Goal: Task Accomplishment & Management: Use online tool/utility

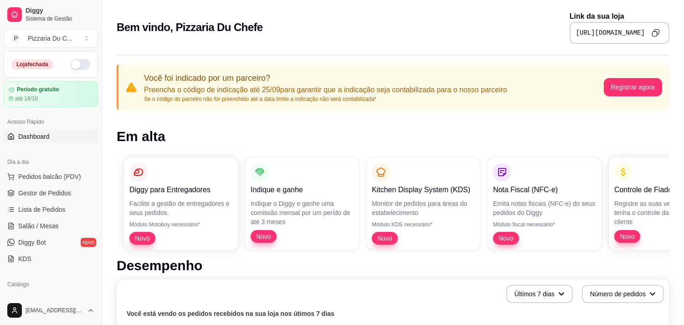
click at [75, 61] on button "button" at bounding box center [80, 64] width 20 height 11
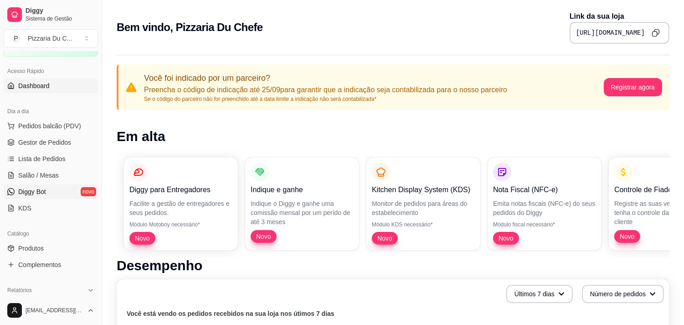
click at [30, 246] on span "Produtos" at bounding box center [31, 247] width 26 height 9
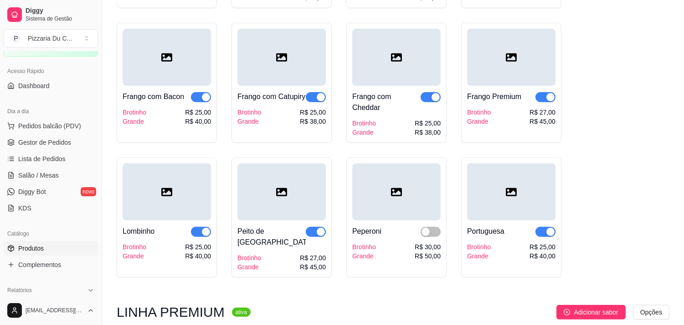
scroll to position [1215, 0]
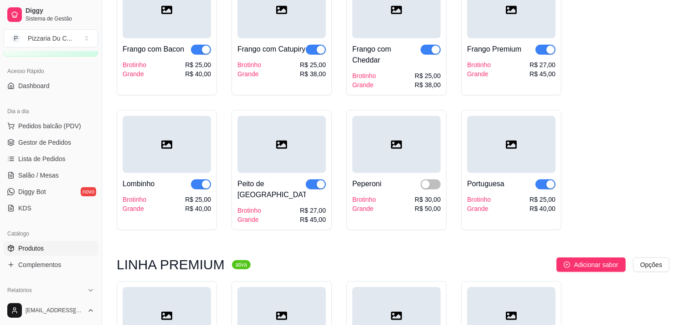
click at [317, 188] on div "button" at bounding box center [321, 184] width 8 height 8
click at [206, 188] on div "button" at bounding box center [206, 184] width 8 height 8
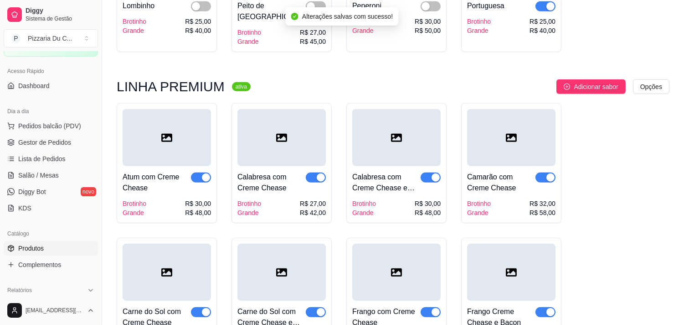
scroll to position [1418, 0]
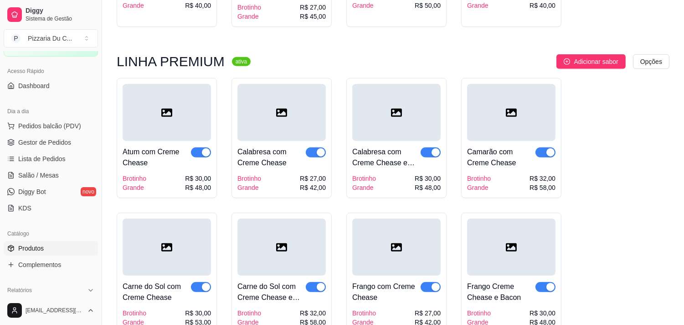
click at [197, 147] on span "button" at bounding box center [201, 152] width 20 height 10
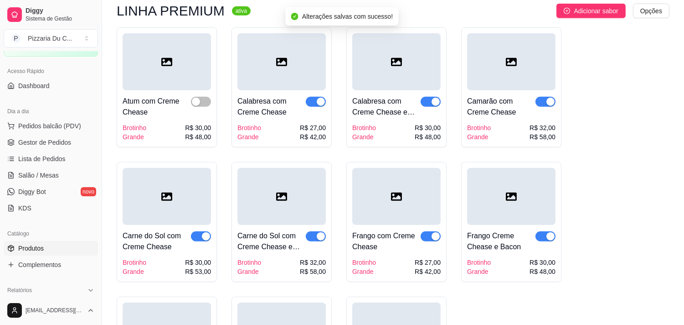
click at [553, 98] on div "button" at bounding box center [551, 102] width 8 height 8
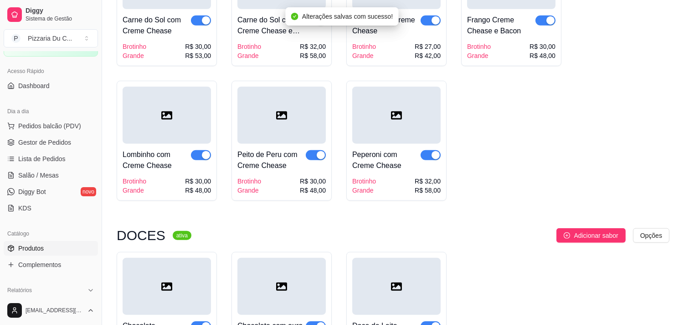
scroll to position [1722, 0]
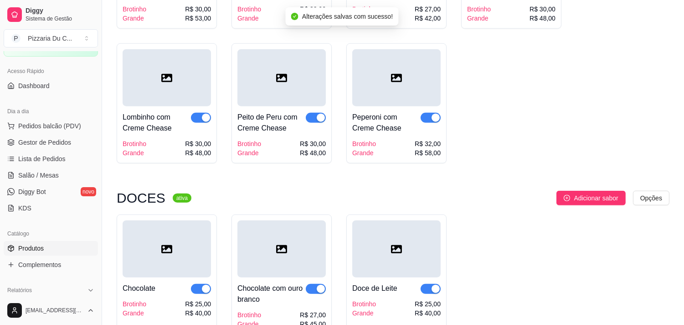
click at [201, 115] on div at bounding box center [201, 123] width 20 height 22
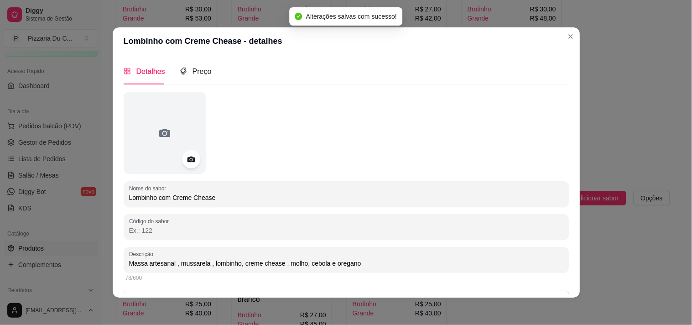
click at [326, 112] on div at bounding box center [345, 133] width 445 height 82
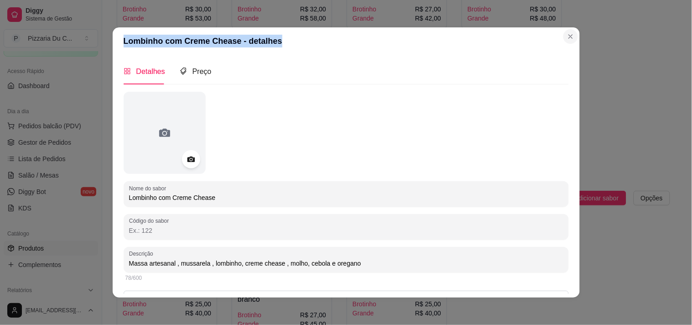
click at [559, 34] on section "Lombinho com Creme Chease - detalhes Detalhes Preço Nome do sabor Lombinho com …" at bounding box center [346, 162] width 467 height 270
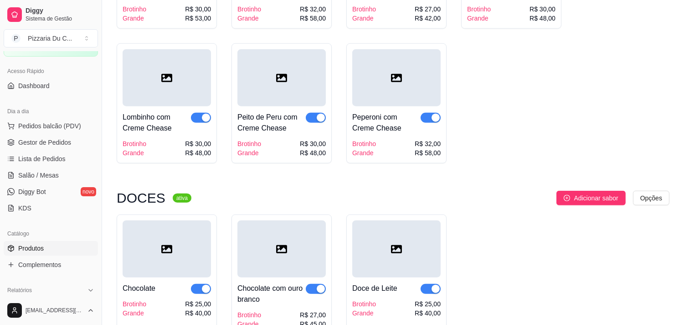
drag, startPoint x: 201, startPoint y: 109, endPoint x: 226, endPoint y: 108, distance: 25.1
click at [201, 113] on span "button" at bounding box center [201, 118] width 20 height 10
click at [317, 114] on div "button" at bounding box center [321, 118] width 8 height 8
click at [438, 114] on div "button" at bounding box center [436, 118] width 8 height 8
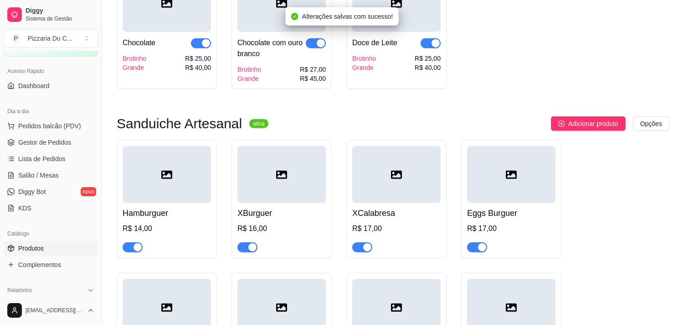
scroll to position [1975, 0]
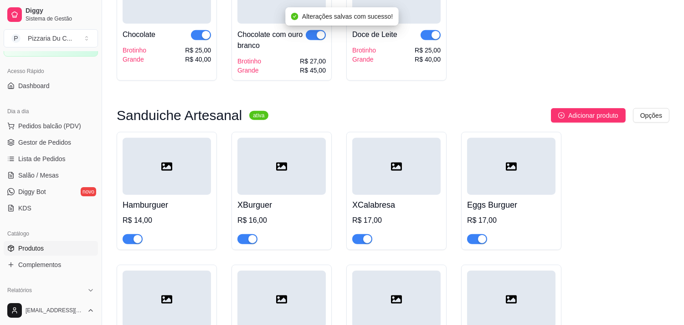
click at [314, 34] on div at bounding box center [316, 40] width 20 height 22
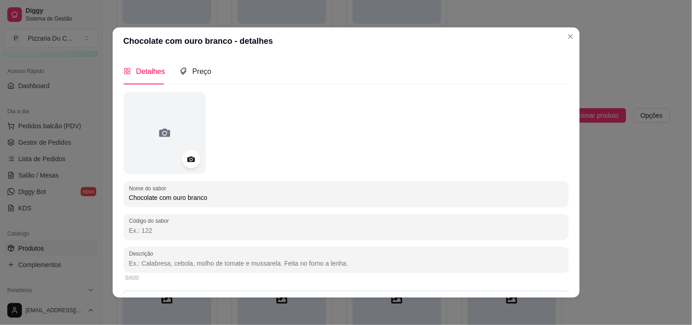
click at [557, 35] on header "Chocolate com ouro branco - detalhes" at bounding box center [346, 40] width 467 height 27
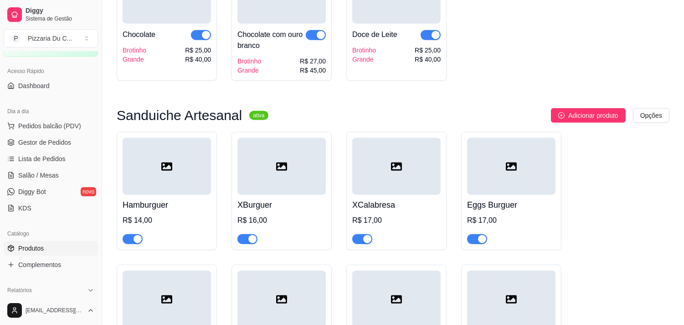
click at [431, 30] on span "button" at bounding box center [431, 35] width 20 height 10
click at [324, 31] on div "button" at bounding box center [321, 35] width 8 height 8
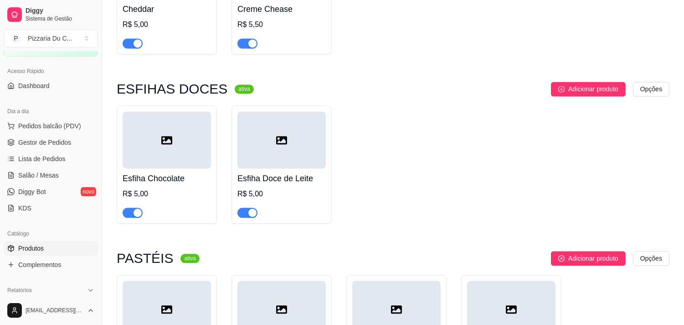
scroll to position [3697, 0]
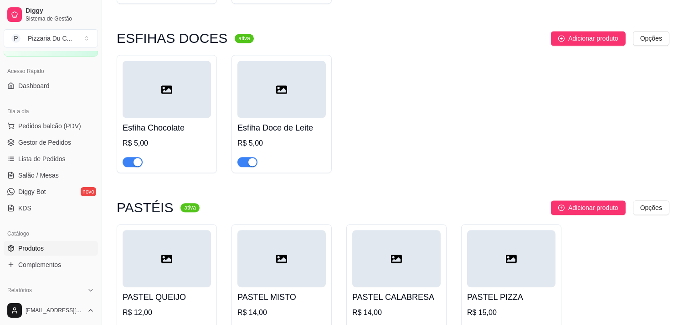
click at [251, 158] on div "button" at bounding box center [252, 162] width 8 height 8
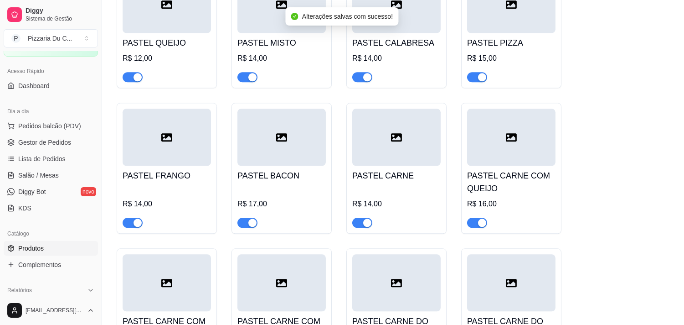
scroll to position [4001, 0]
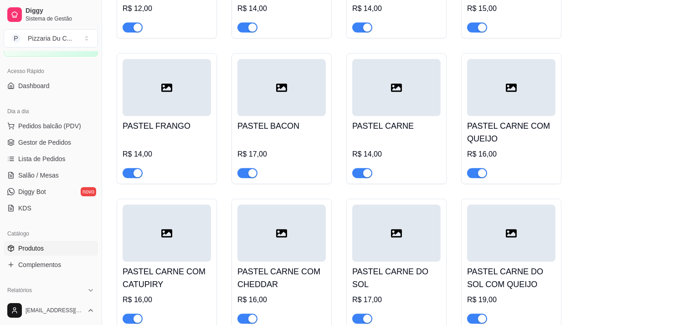
click at [365, 169] on div "button" at bounding box center [367, 173] width 8 height 8
click at [480, 169] on div "button" at bounding box center [482, 173] width 8 height 8
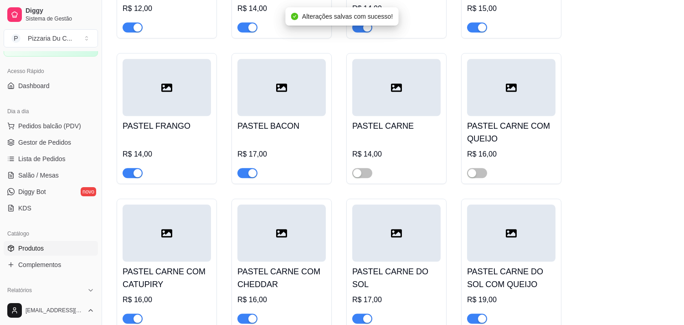
click at [141, 314] on div "button" at bounding box center [138, 318] width 8 height 8
click at [256, 314] on div "button" at bounding box center [252, 318] width 8 height 8
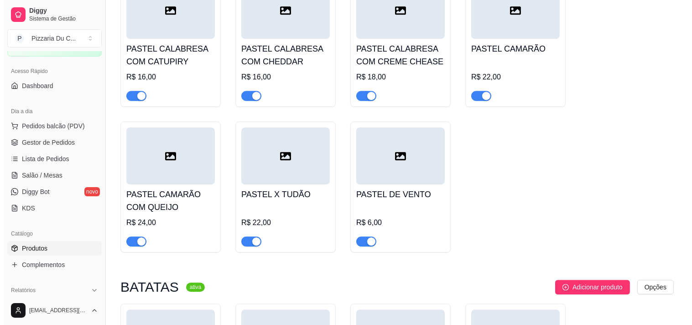
scroll to position [4811, 0]
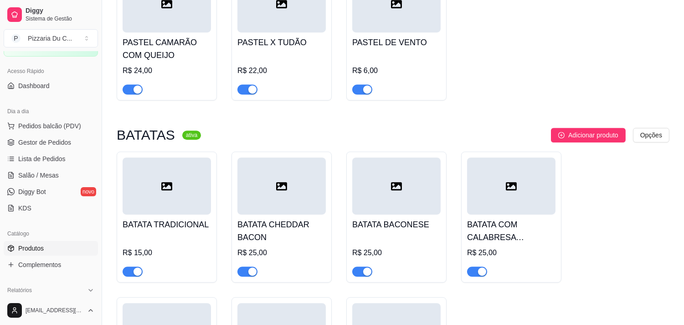
click at [377, 76] on div at bounding box center [396, 85] width 88 height 18
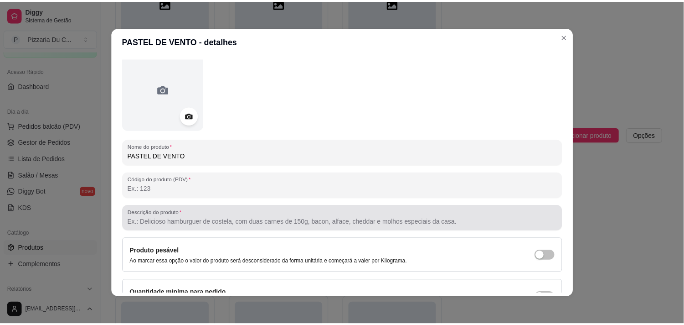
scroll to position [0, 0]
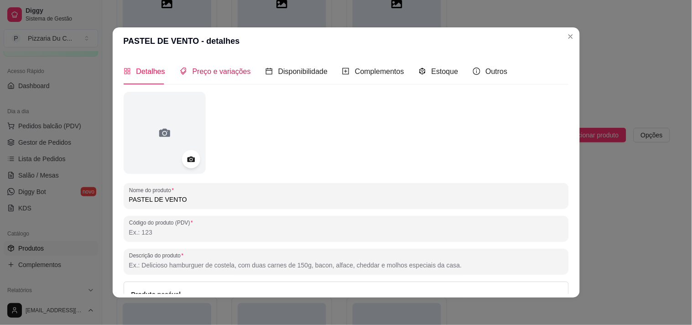
click at [210, 67] on span "Preço e variações" at bounding box center [221, 71] width 58 height 8
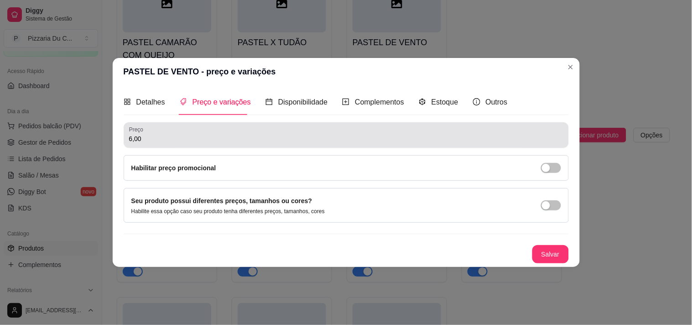
click at [171, 139] on input "6,00" at bounding box center [346, 138] width 434 height 9
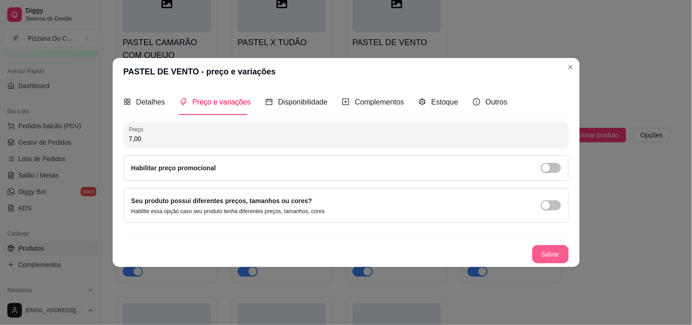
type input "7,00"
click at [558, 258] on button "Salvar" at bounding box center [550, 254] width 36 height 18
click at [555, 249] on button "Salvar" at bounding box center [550, 254] width 36 height 18
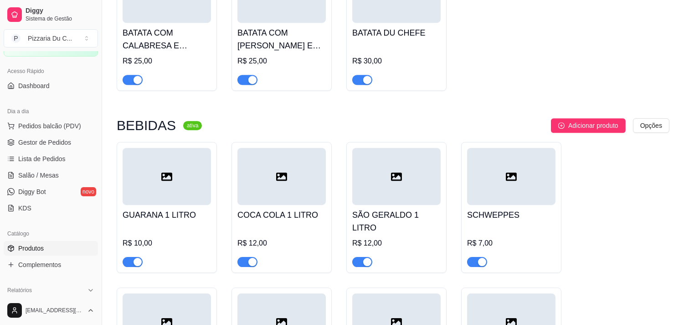
scroll to position [5166, 0]
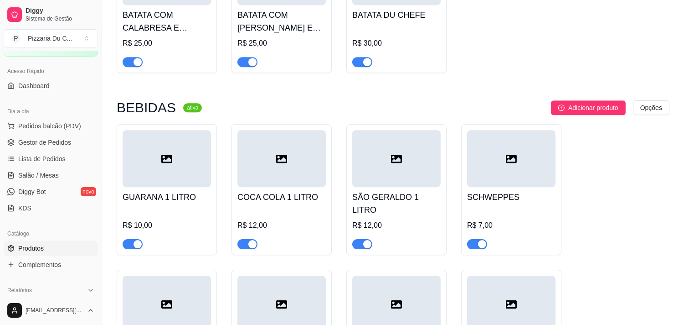
click at [248, 239] on span "button" at bounding box center [247, 244] width 20 height 10
click at [361, 239] on span "button" at bounding box center [362, 244] width 20 height 10
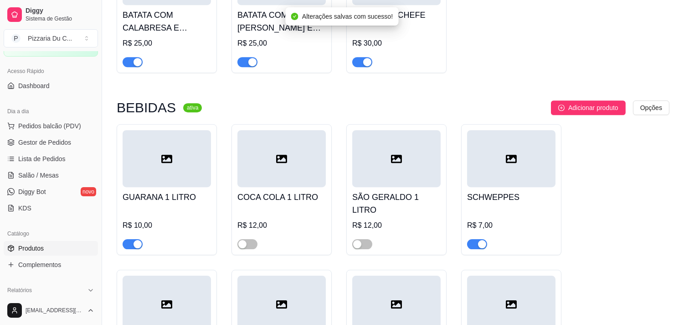
click at [480, 240] on div "button" at bounding box center [482, 244] width 8 height 8
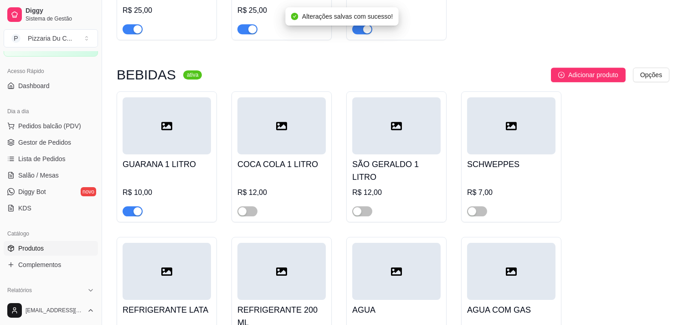
scroll to position [5239, 0]
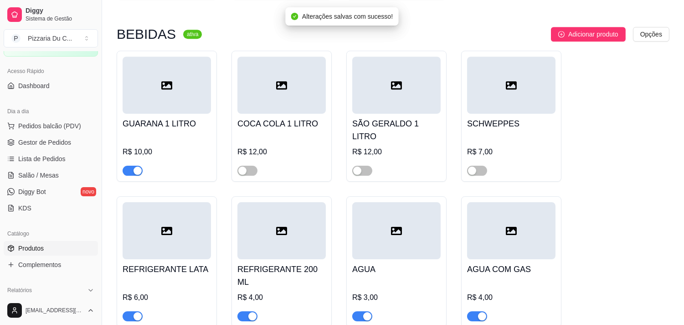
click at [365, 312] on div "button" at bounding box center [367, 316] width 8 height 8
click at [477, 311] on span "button" at bounding box center [477, 316] width 20 height 10
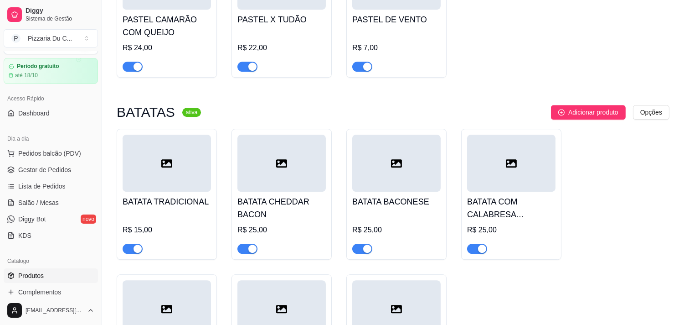
scroll to position [0, 0]
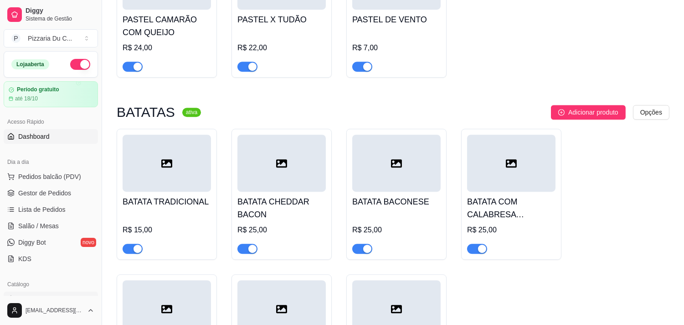
click at [52, 139] on link "Dashboard" at bounding box center [51, 136] width 94 height 15
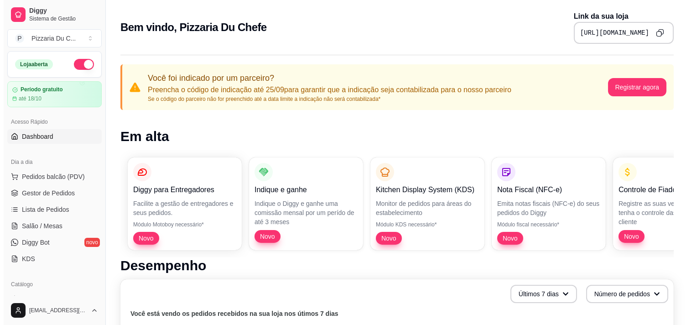
scroll to position [51, 0]
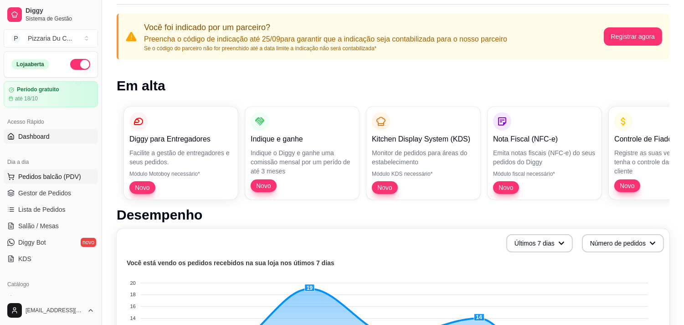
click at [55, 169] on button "Pedidos balcão (PDV)" at bounding box center [51, 176] width 94 height 15
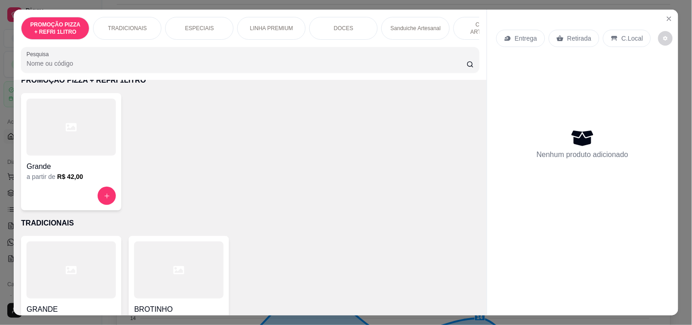
scroll to position [101, 0]
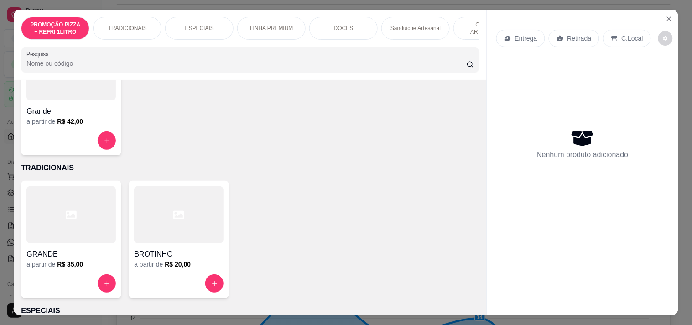
click at [85, 224] on div at bounding box center [70, 214] width 89 height 57
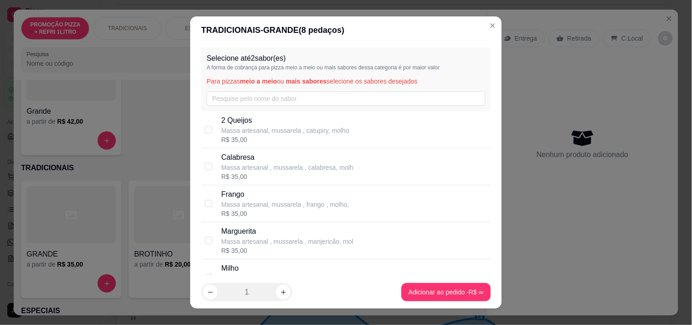
click at [249, 165] on p "Massa artesanal , mussarela , calabresa, molh" at bounding box center [287, 167] width 132 height 9
checkbox input "true"
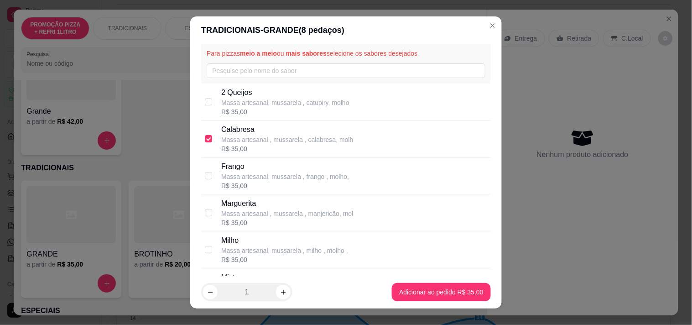
scroll to position [51, 0]
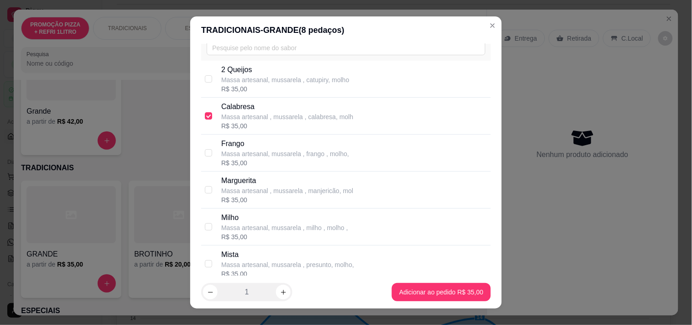
click at [266, 189] on p "Massa artesanal , mussarela , manjericão, mol" at bounding box center [287, 190] width 132 height 9
click at [319, 187] on p "Massa artesanal , mussarela , manjericão, mol" at bounding box center [287, 190] width 132 height 9
checkbox input "false"
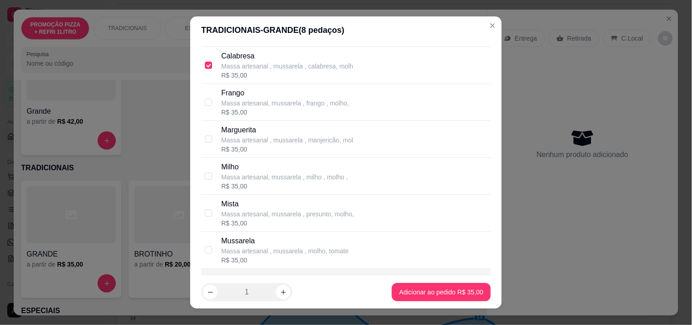
click at [275, 247] on p "Massa artesanal , mussarela , molho, tomate" at bounding box center [284, 250] width 127 height 9
checkbox input "true"
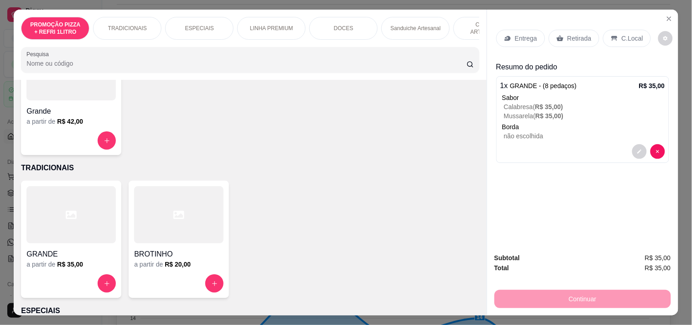
click at [528, 41] on div "Entrega" at bounding box center [520, 38] width 49 height 17
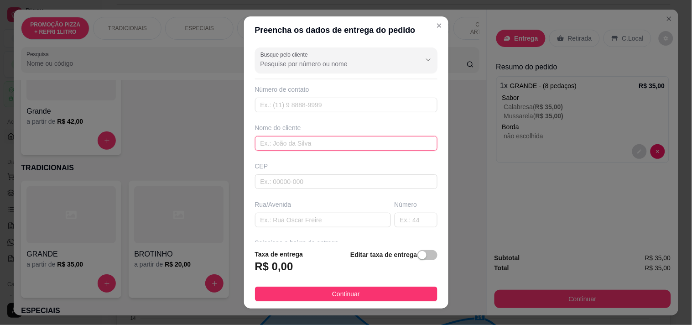
click at [322, 144] on input "text" at bounding box center [346, 143] width 182 height 15
type input "e"
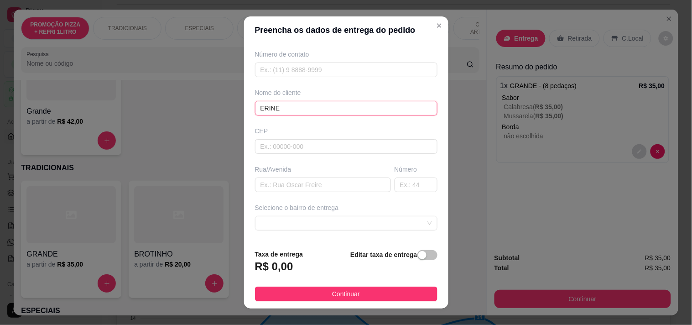
scroll to position [51, 0]
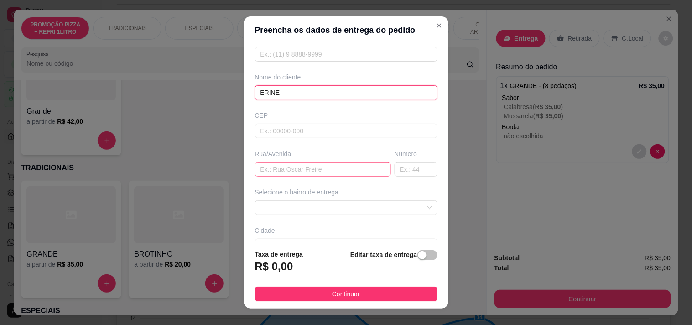
type input "ERINE"
click at [289, 167] on input "text" at bounding box center [323, 169] width 136 height 15
paste input "Eusébio de Queirós 1591 Bloco 3 apartamento 502"
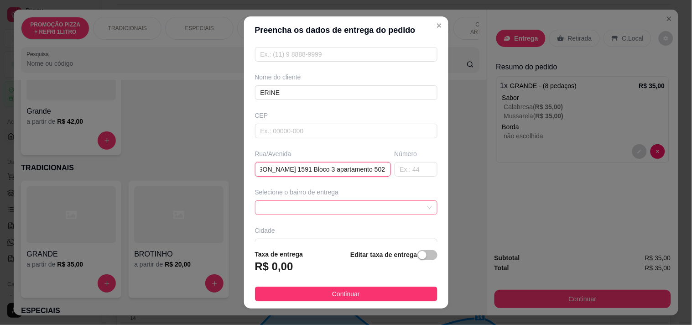
click at [322, 201] on span at bounding box center [345, 208] width 171 height 14
type input "Eusébio de Queirós 1591 Bloco 3 apartamento 502 Eusébio de Queirós 1591 Bloco 3…"
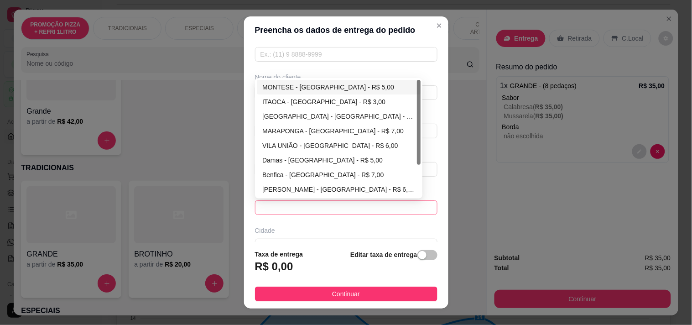
scroll to position [0, 0]
click at [315, 90] on div "MONTESE - FORTALEZA - R$ 5,00" at bounding box center [338, 87] width 153 height 10
type input "FORTALEZA"
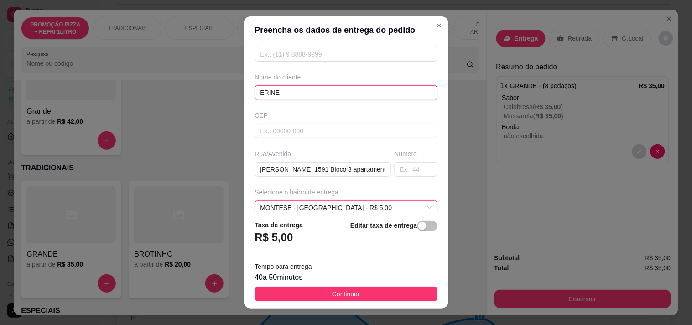
click at [264, 90] on input "ERINE" at bounding box center [346, 92] width 182 height 15
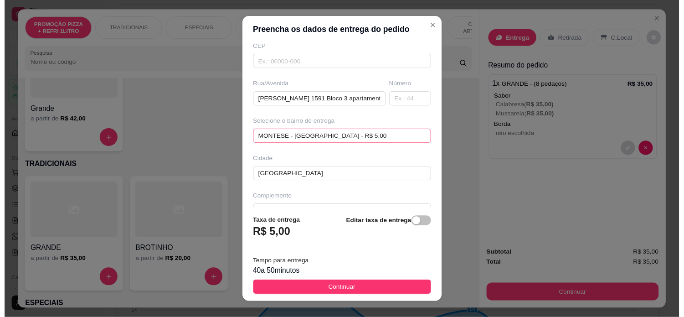
scroll to position [139, 0]
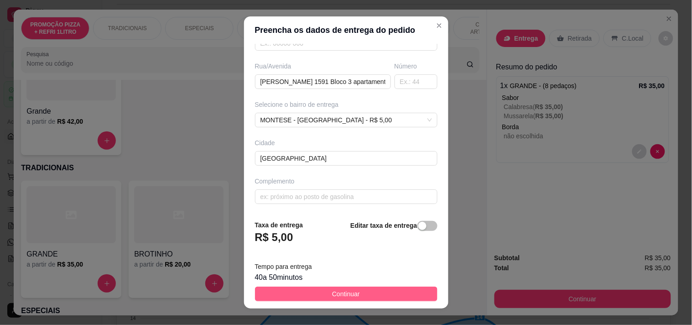
type input "ERIANE"
click at [338, 295] on span "Continuar" at bounding box center [346, 294] width 28 height 10
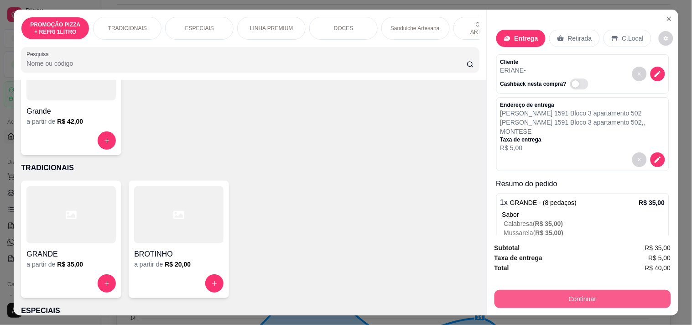
click at [619, 289] on button "Continuar" at bounding box center [582, 298] width 176 height 18
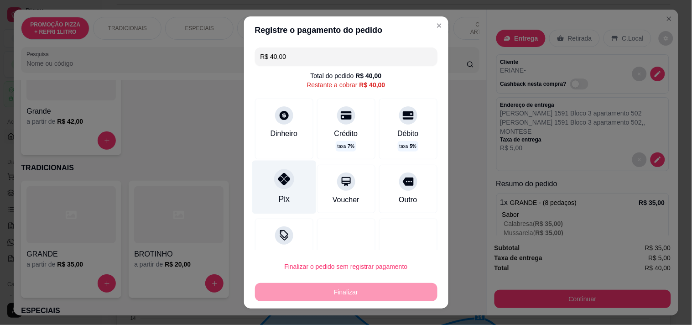
click at [273, 188] on div "Pix" at bounding box center [284, 186] width 64 height 53
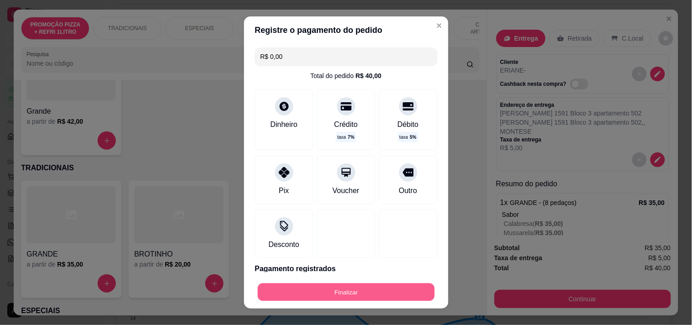
click at [315, 289] on button "Finalizar" at bounding box center [346, 292] width 177 height 18
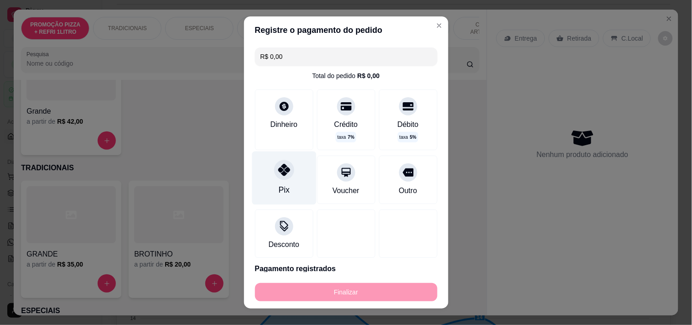
type input "-R$ 40,00"
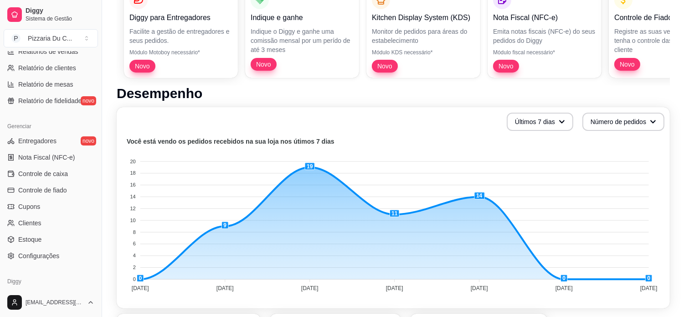
scroll to position [331, 0]
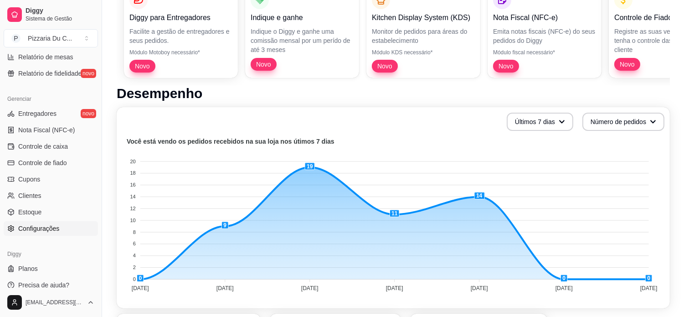
click at [42, 234] on link "Configurações" at bounding box center [51, 228] width 94 height 15
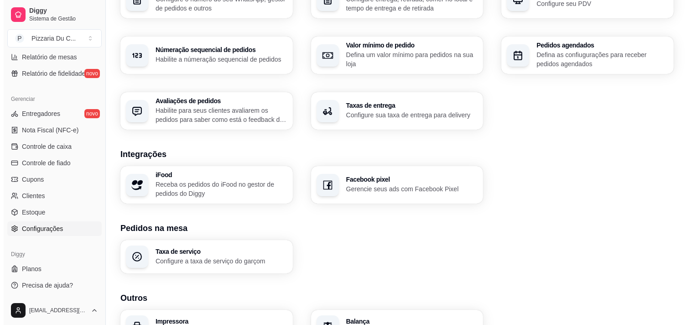
scroll to position [304, 0]
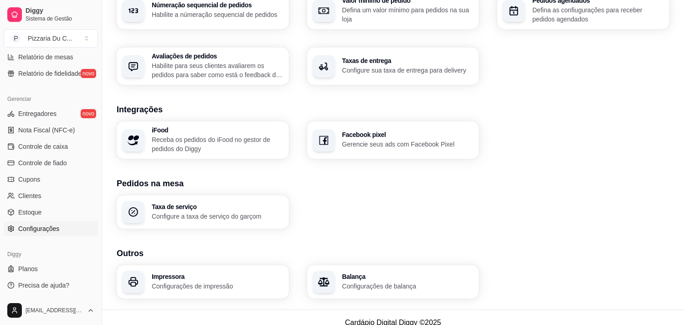
click at [218, 284] on p "Configurações de impressão" at bounding box center [218, 285] width 132 height 9
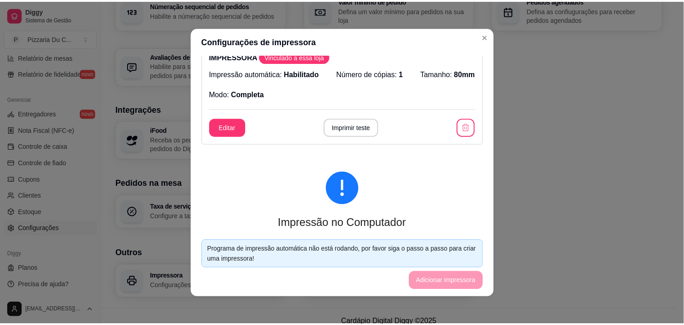
scroll to position [0, 0]
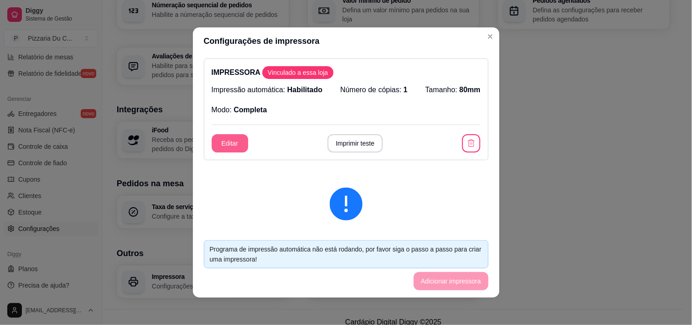
click at [226, 147] on button "Editar" at bounding box center [230, 143] width 36 height 18
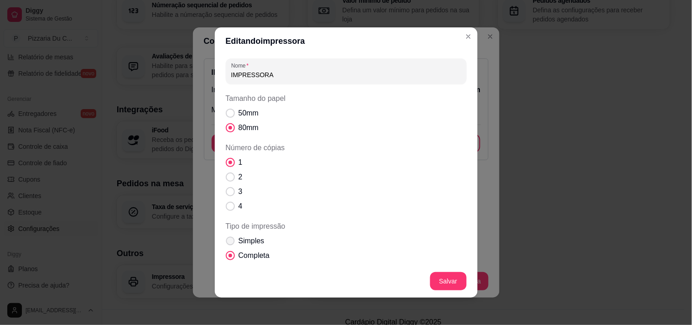
click at [254, 240] on span "Simples" at bounding box center [251, 240] width 26 height 11
click at [231, 243] on input "Simples" at bounding box center [228, 246] width 6 height 6
radio input "true"
click at [243, 260] on span "Completa" at bounding box center [253, 255] width 31 height 11
click at [231, 260] on input "Completa" at bounding box center [228, 260] width 6 height 6
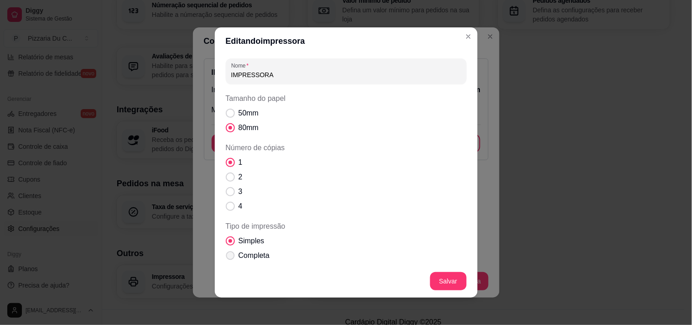
radio input "true"
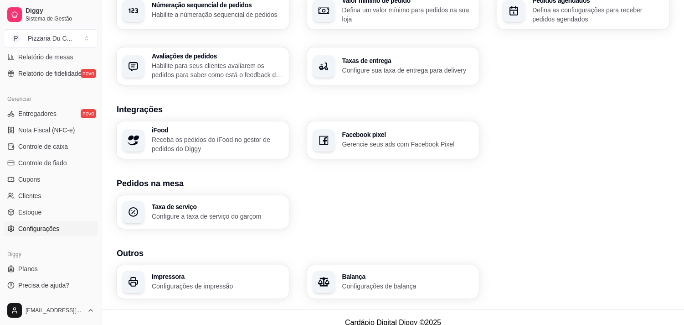
click at [224, 206] on h3 "Taxa de serviço" at bounding box center [218, 206] width 132 height 6
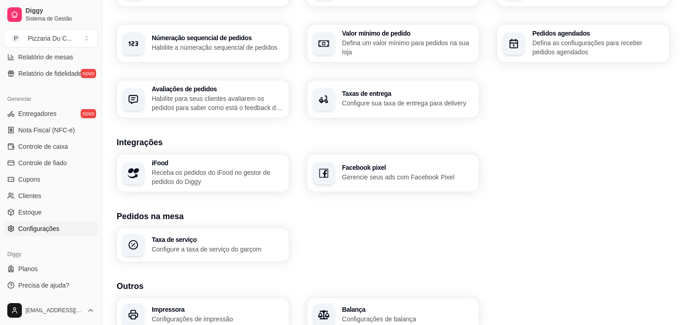
scroll to position [253, 0]
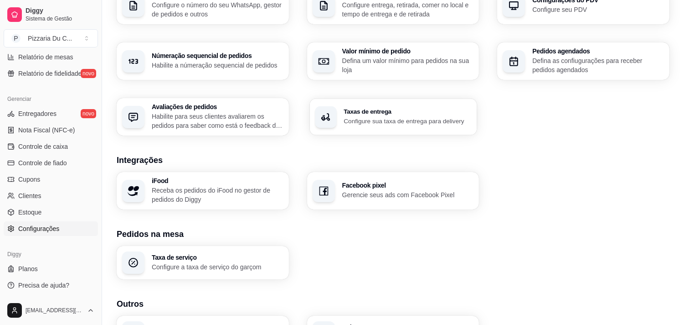
click at [361, 119] on p "Configure sua taxa de entrega para delivery" at bounding box center [408, 120] width 128 height 9
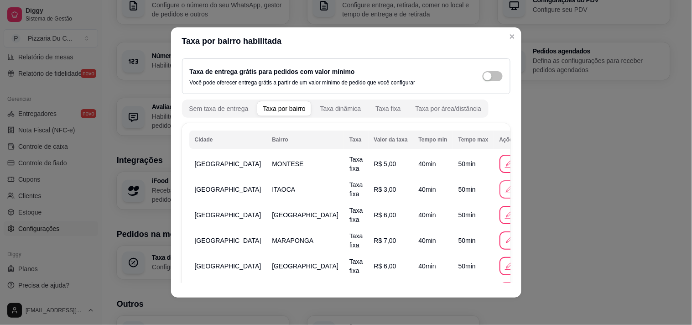
click at [499, 188] on button "button" at bounding box center [508, 189] width 18 height 18
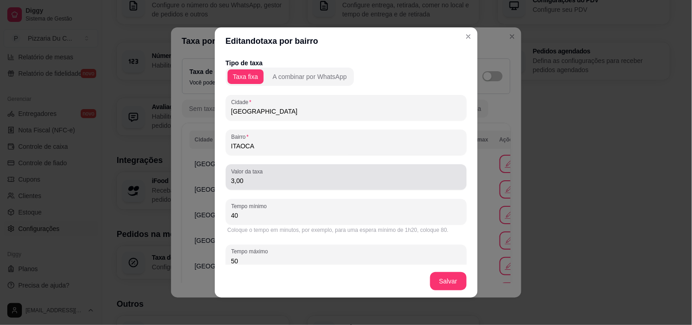
click at [231, 180] on input "3,00" at bounding box center [346, 180] width 230 height 9
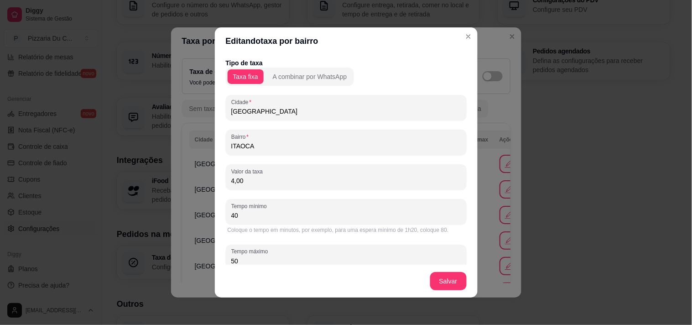
click at [231, 179] on input "4,00" at bounding box center [346, 180] width 230 height 9
type input "4,00"
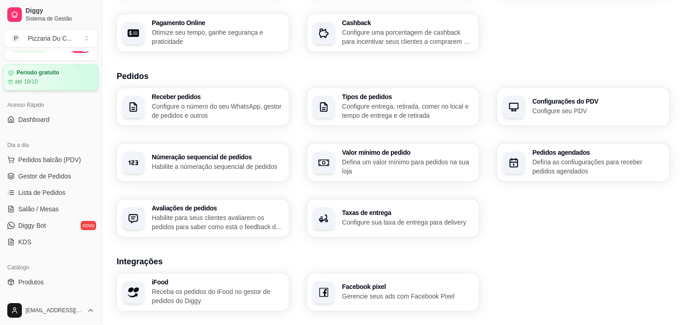
scroll to position [0, 0]
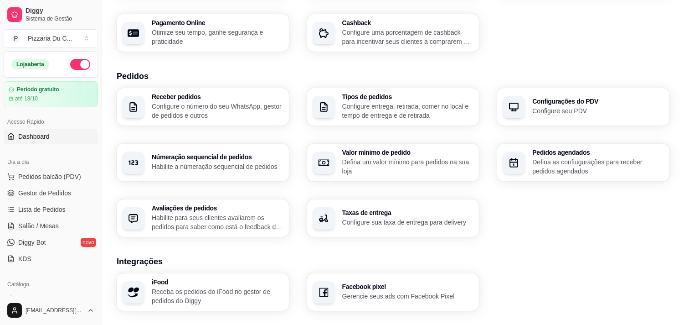
click at [46, 139] on span "Dashboard" at bounding box center [33, 136] width 31 height 9
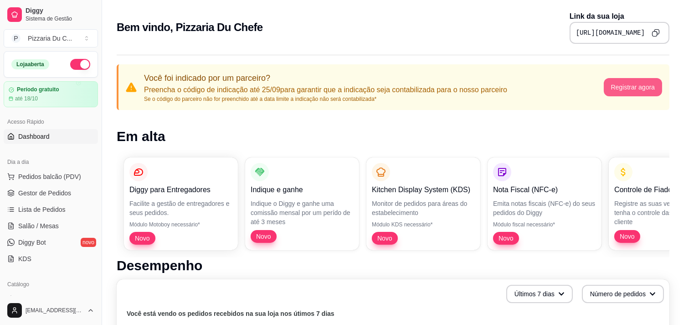
click at [609, 88] on button "Registrar agora" at bounding box center [633, 87] width 59 height 18
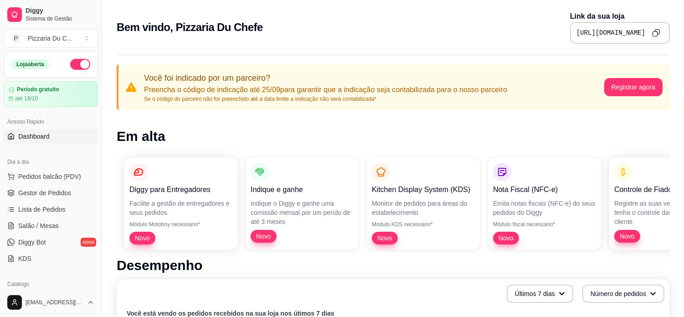
click at [253, 108] on div "Você foi indicado por um parceiro? Preencha o código de indicação até 25/09 par…" at bounding box center [393, 87] width 553 height 46
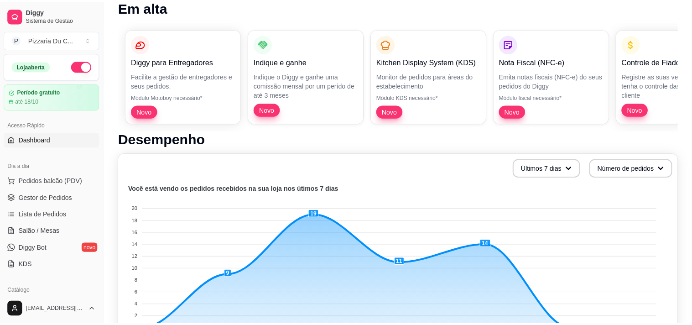
scroll to position [202, 0]
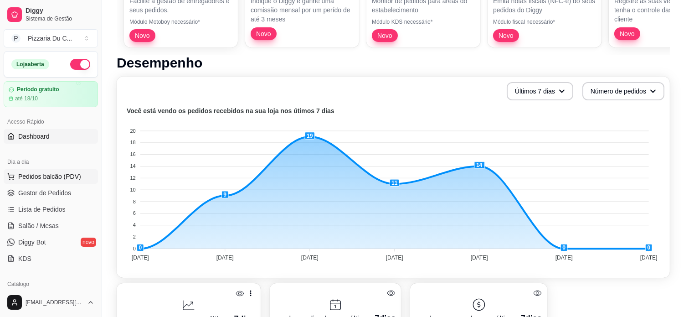
click at [80, 175] on button "Pedidos balcão (PDV)" at bounding box center [51, 176] width 94 height 15
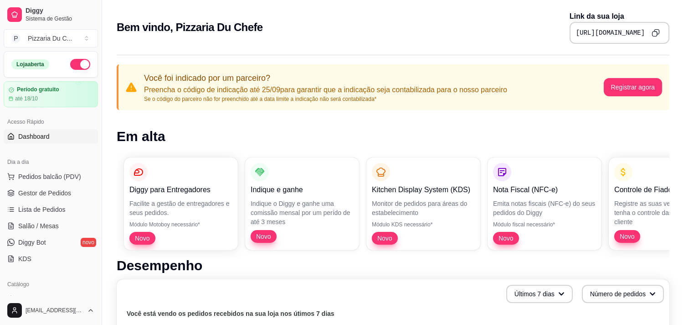
click at [592, 31] on pre "[URL][DOMAIN_NAME]" at bounding box center [610, 32] width 69 height 9
click at [516, 24] on div "Bem vindo, Pizzaria Du Chefe Link da sua loja [URL][DOMAIN_NAME]" at bounding box center [393, 27] width 553 height 33
